Goal: Transaction & Acquisition: Purchase product/service

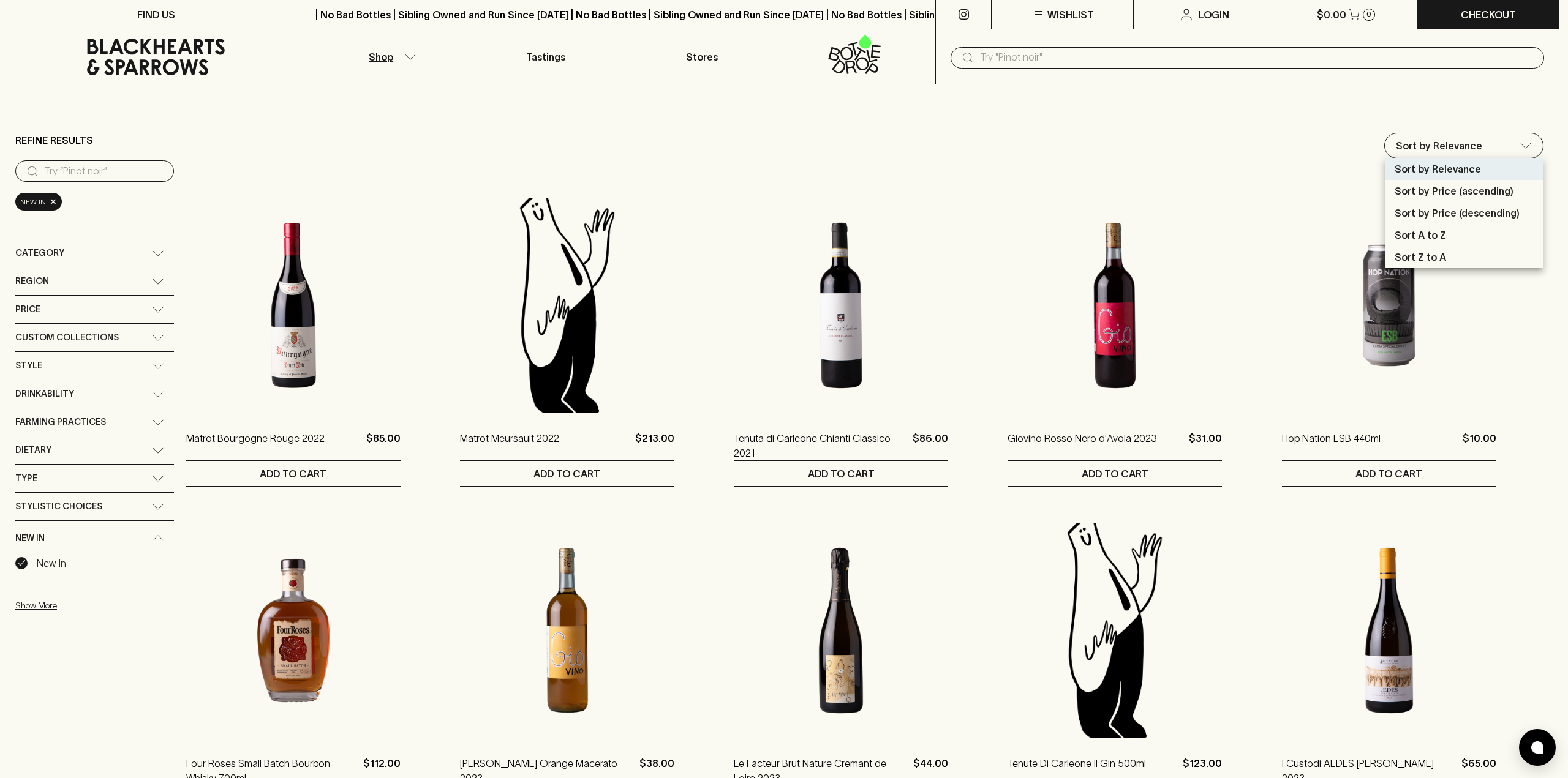
click at [418, 109] on div at bounding box center [784, 389] width 1568 height 778
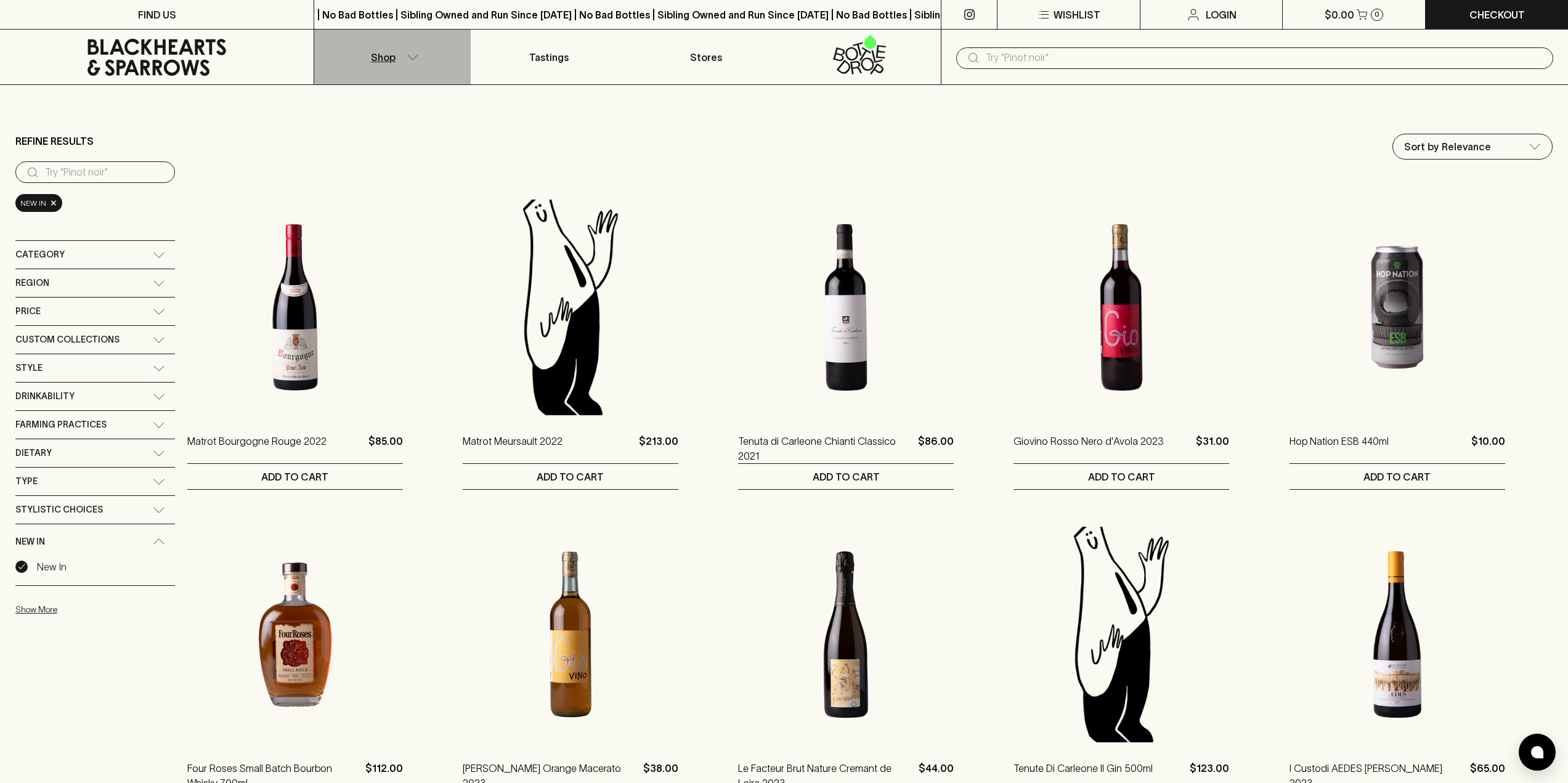
click at [414, 60] on button "Shop" at bounding box center [393, 57] width 157 height 55
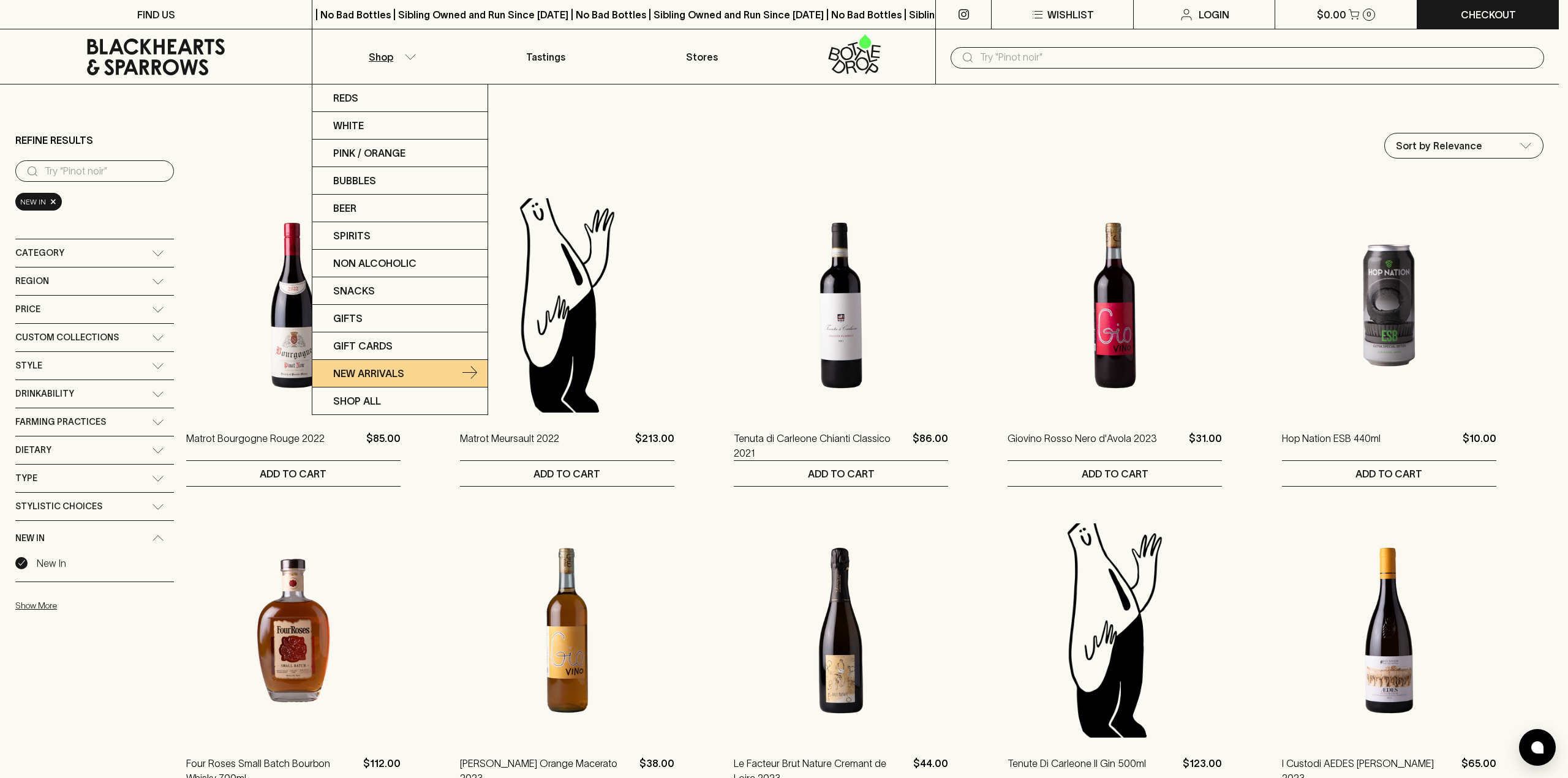
click at [364, 376] on p "New Arrivals" at bounding box center [368, 373] width 71 height 14
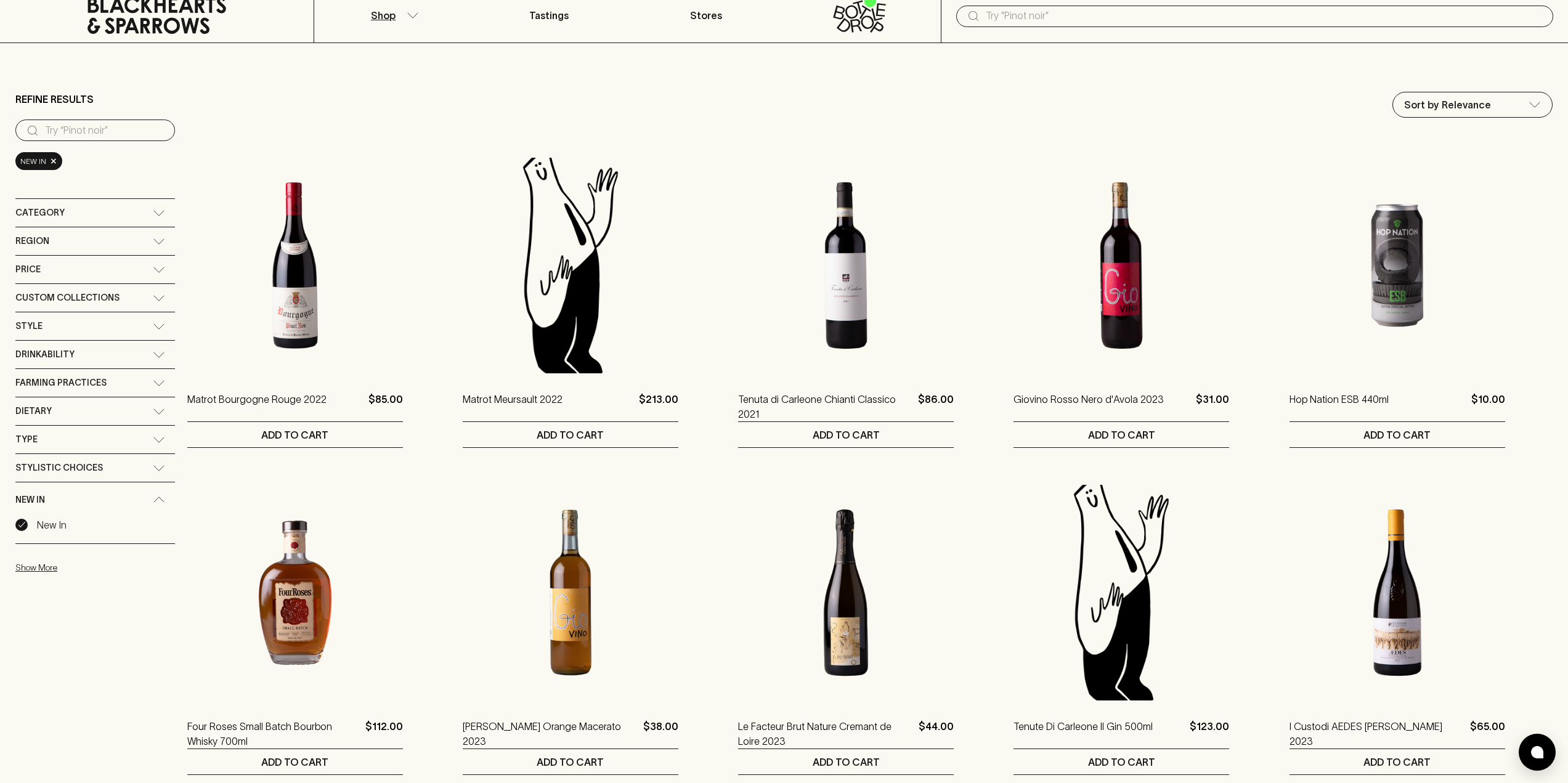
scroll to position [62, 0]
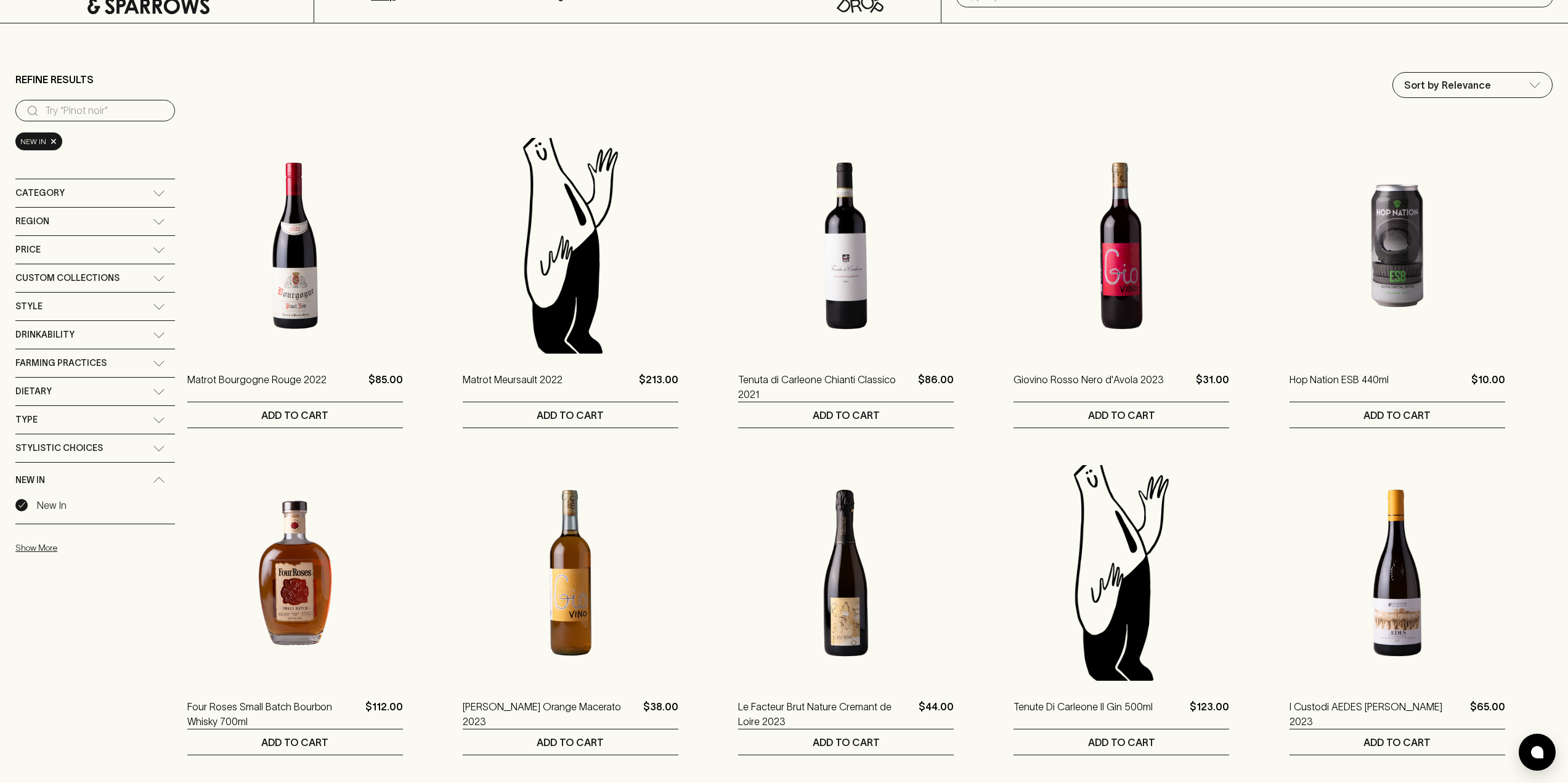
click at [713, 317] on li "Matrot Meursault 2022 $213.00 1 ADD TO CART" at bounding box center [594, 271] width 263 height 315
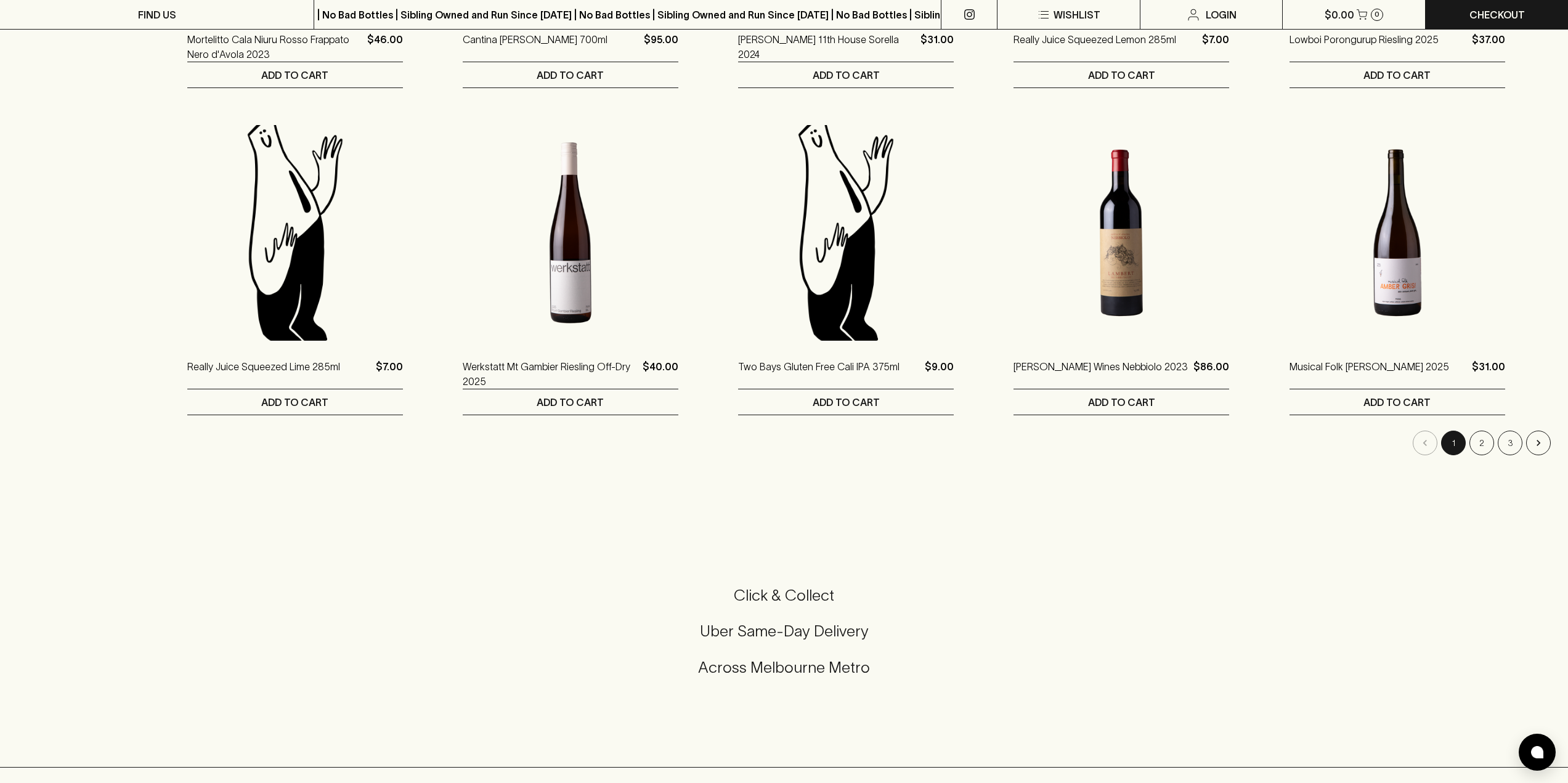
scroll to position [1171, 0]
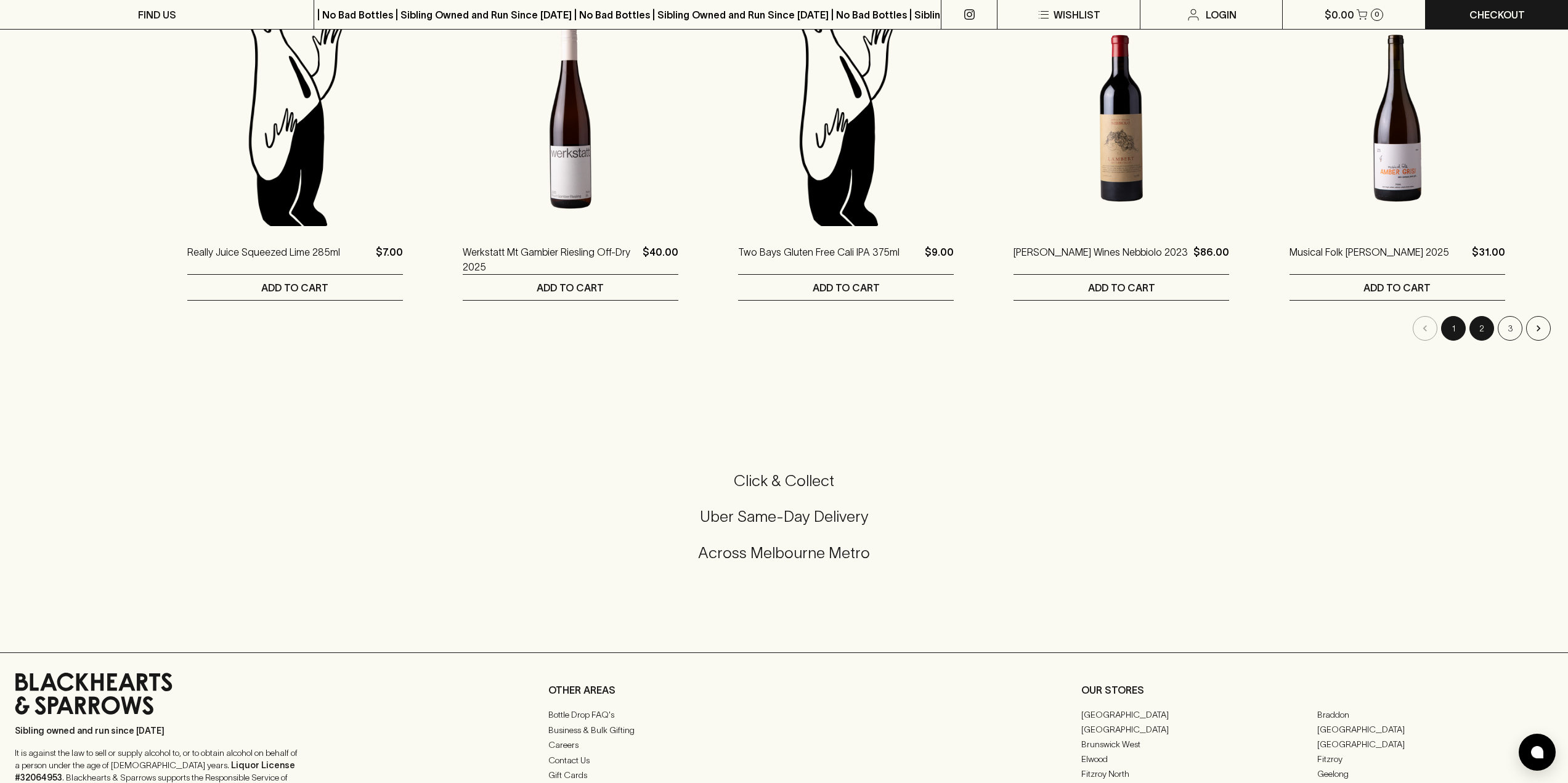
click at [1482, 329] on button "2" at bounding box center [1482, 328] width 25 height 25
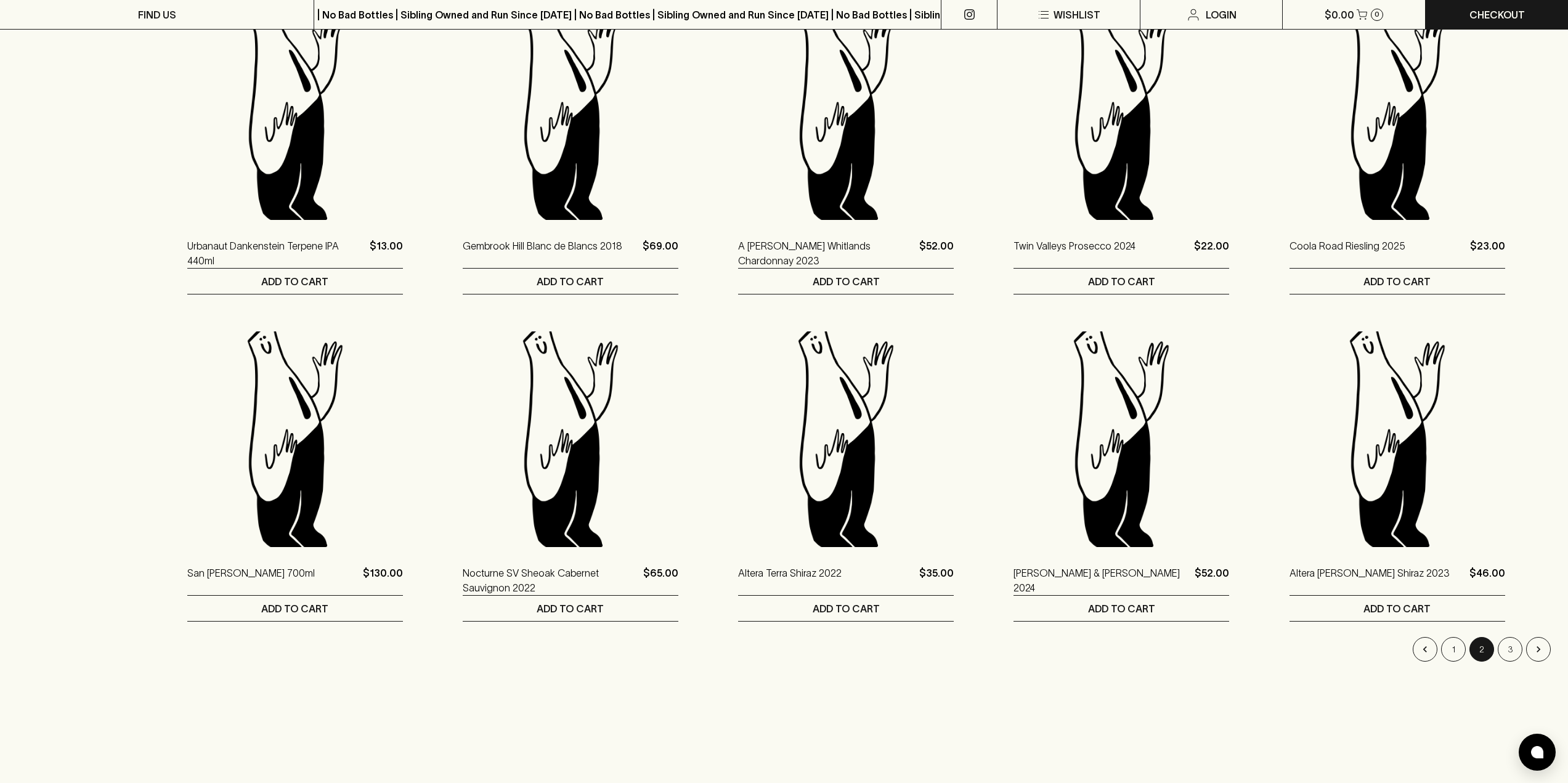
scroll to position [925, 0]
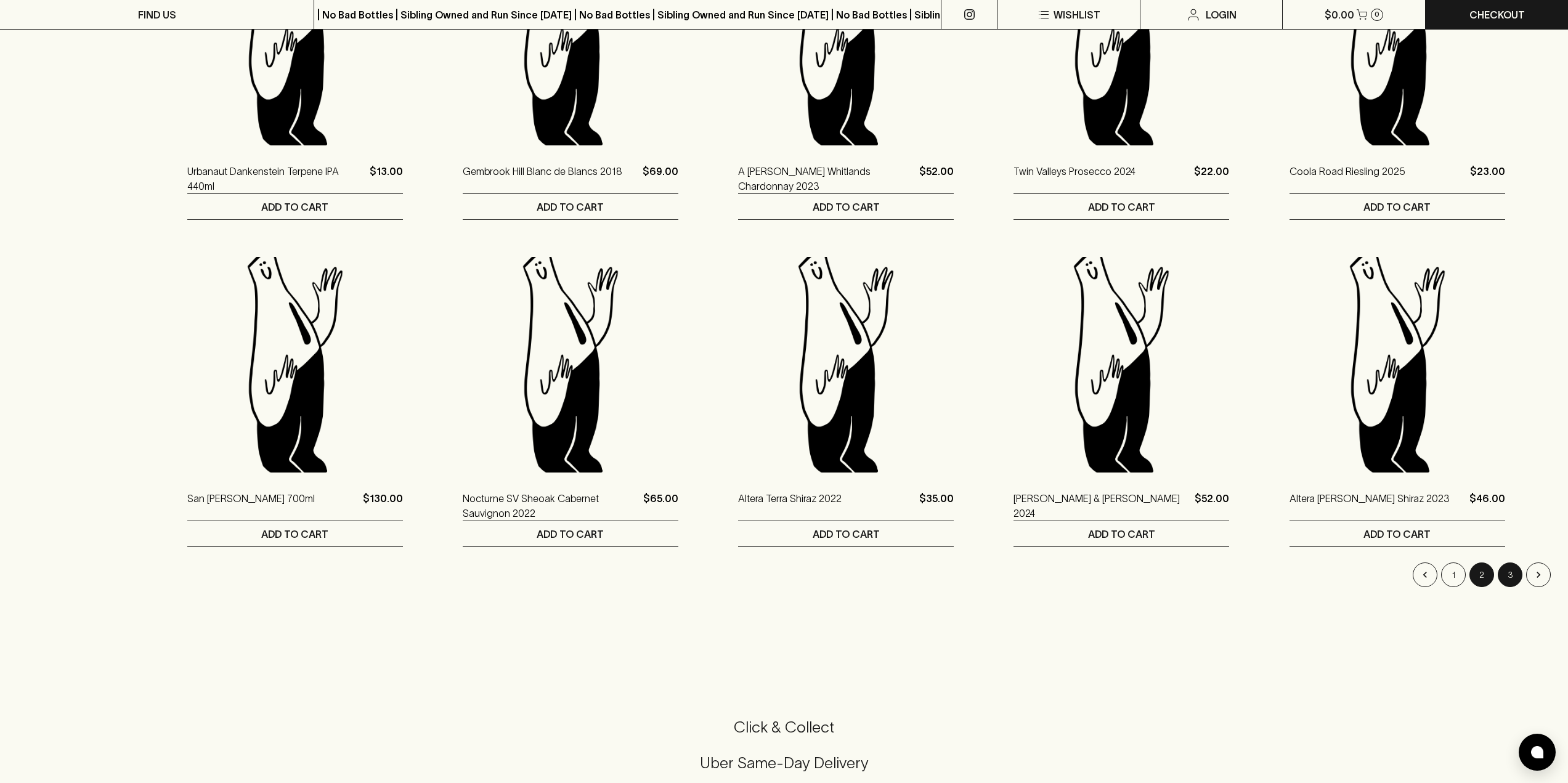
click at [1504, 569] on button "3" at bounding box center [1510, 575] width 25 height 25
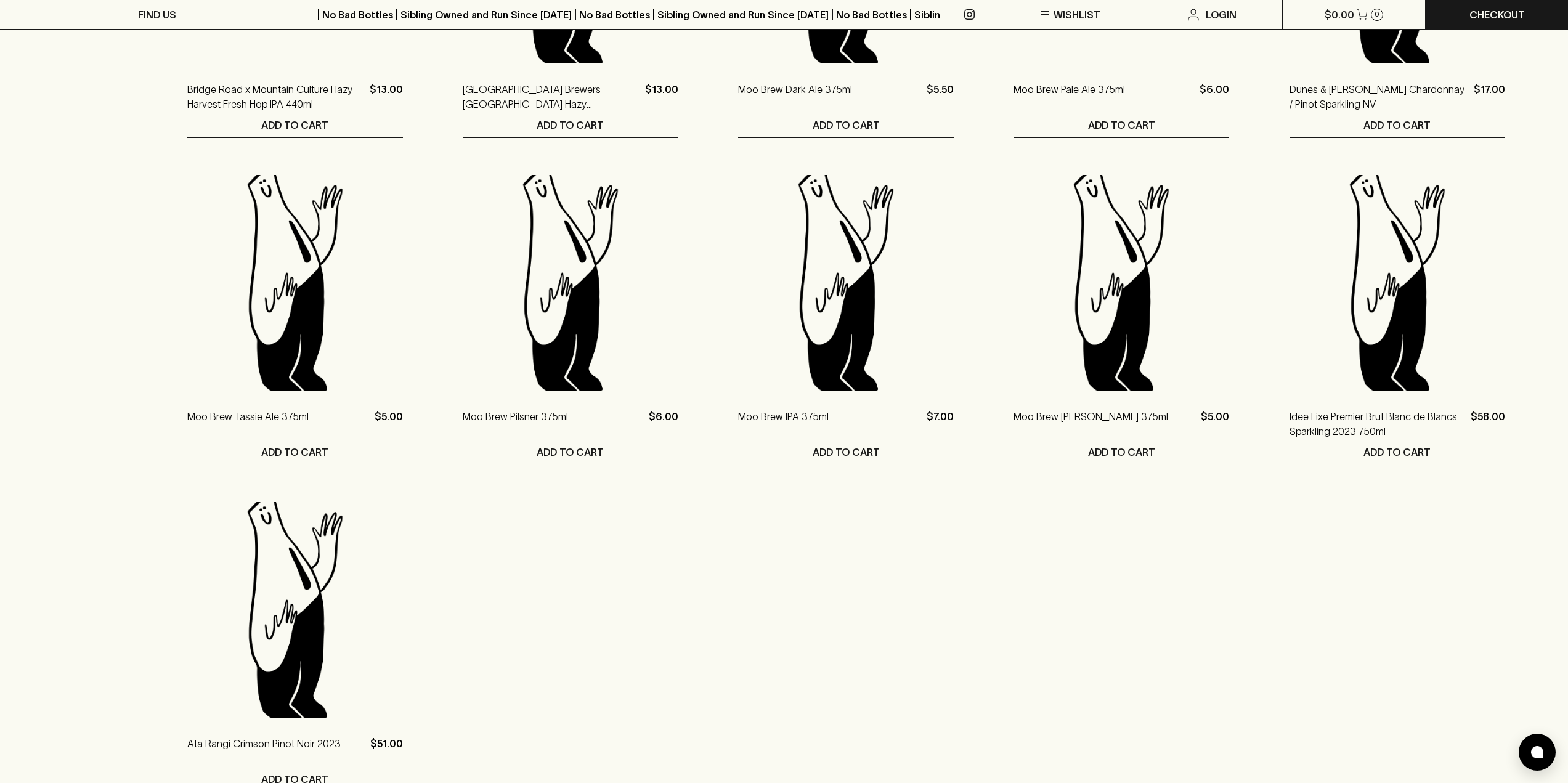
scroll to position [863, 0]
